Goal: Information Seeking & Learning: Learn about a topic

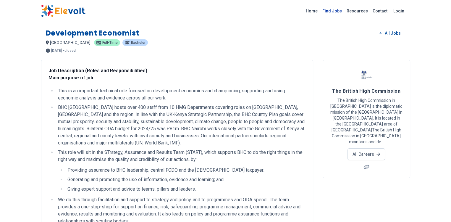
click at [344, 10] on link "Find Jobs" at bounding box center [332, 10] width 24 height 9
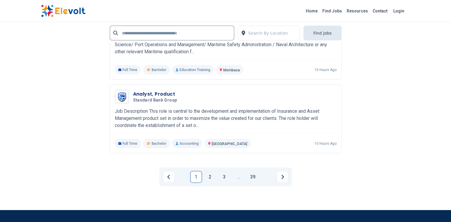
scroll to position [1354, 0]
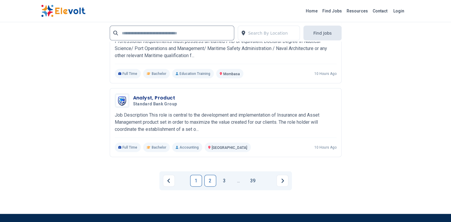
click at [210, 175] on link "2" at bounding box center [210, 181] width 12 height 12
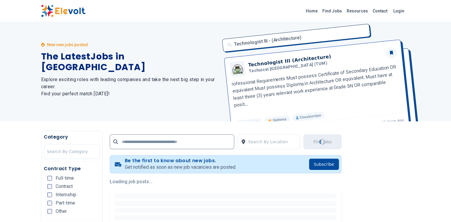
scroll to position [0, 0]
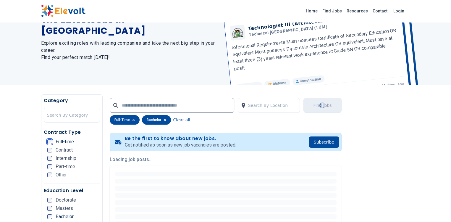
scroll to position [41, 0]
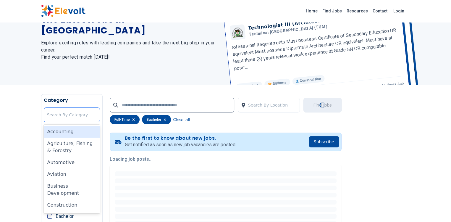
click at [47, 118] on div at bounding box center [72, 115] width 50 height 12
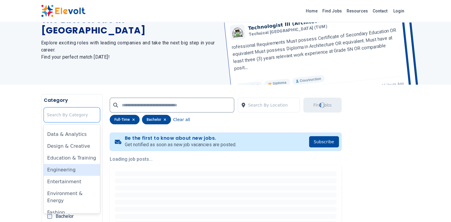
scroll to position [107, 0]
click at [44, 151] on div "Education & Training" at bounding box center [72, 157] width 56 height 12
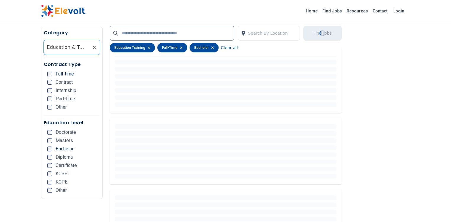
scroll to position [148, 0]
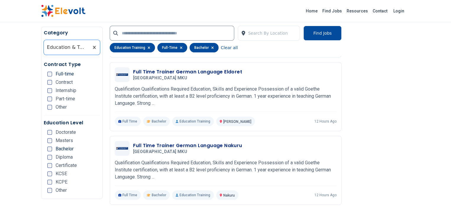
scroll to position [221, 0]
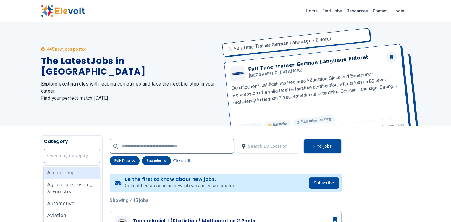
click at [47, 159] on div at bounding box center [72, 156] width 50 height 12
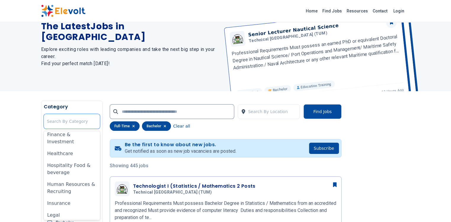
scroll to position [203, 0]
click at [44, 177] on div "Human Resources & Recruiting" at bounding box center [72, 186] width 56 height 19
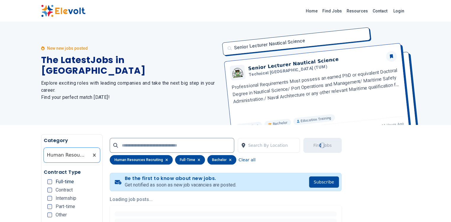
scroll to position [0, 0]
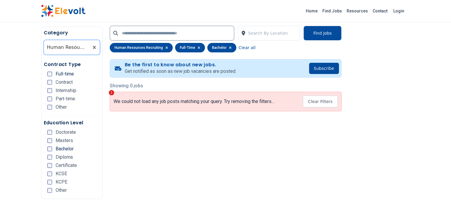
scroll to position [114, 0]
click at [56, 81] on span "Contract" at bounding box center [64, 82] width 17 height 5
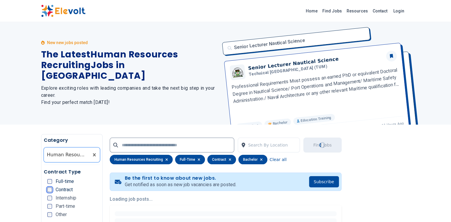
scroll to position [0, 0]
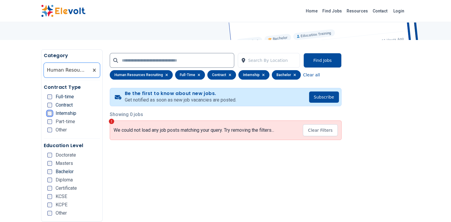
scroll to position [86, 0]
